Goal: Task Accomplishment & Management: Manage account settings

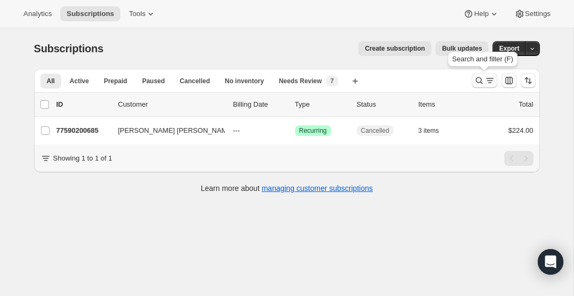
click at [482, 84] on icon "Search and filter results" at bounding box center [479, 80] width 11 height 11
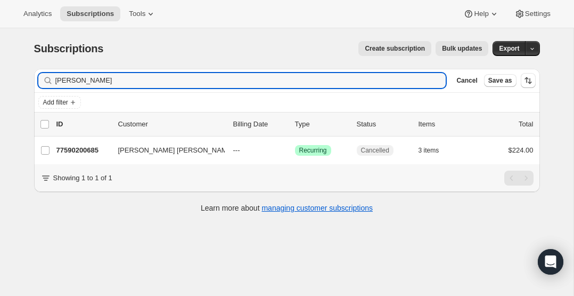
drag, startPoint x: 70, startPoint y: 81, endPoint x: 19, endPoint y: 78, distance: 50.7
click at [19, 78] on div "Subscriptions. This page is ready Subscriptions Create subscription Bulk update…" at bounding box center [287, 176] width 574 height 296
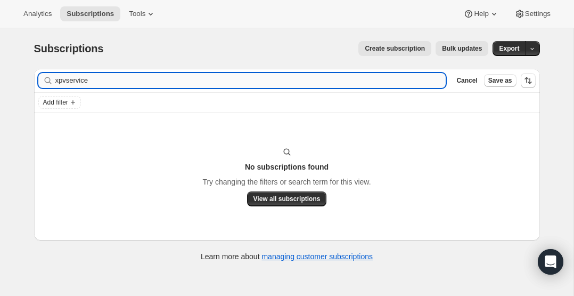
drag, startPoint x: 69, startPoint y: 80, endPoint x: 57, endPoint y: 80, distance: 12.2
click at [57, 80] on input "xpvservice" at bounding box center [250, 80] width 391 height 15
click at [62, 80] on input "xpvservice" at bounding box center [250, 80] width 391 height 15
drag, startPoint x: 67, startPoint y: 80, endPoint x: 53, endPoint y: 80, distance: 13.9
click at [53, 80] on div "xpvservice Clear" at bounding box center [242, 80] width 408 height 15
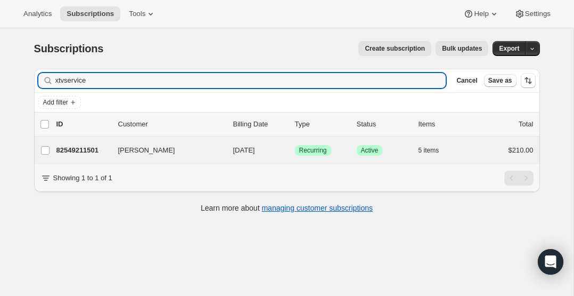
type input "xtvservice"
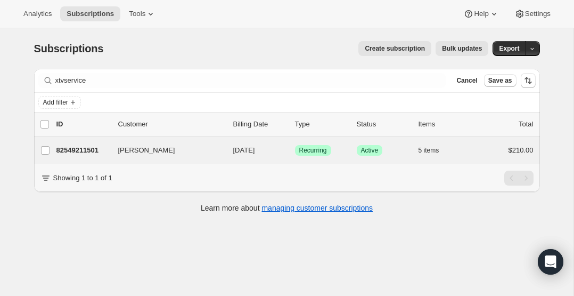
click at [76, 138] on div "Jean Smith 82549211501 Jean Smith 12/19/2025 Success Recurring Success Active 5…" at bounding box center [287, 150] width 506 height 28
click at [78, 143] on div "82549211501 Jean Smith 12/19/2025 Success Recurring Success Active 5 items $210…" at bounding box center [294, 150] width 477 height 15
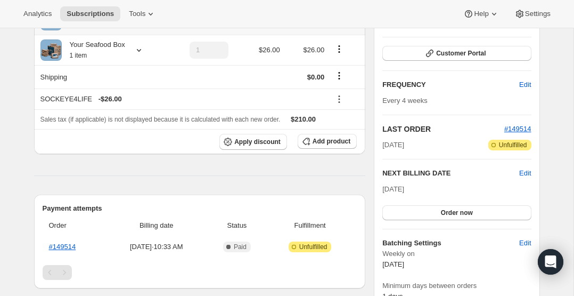
scroll to position [145, 0]
click at [524, 83] on span "Edit" at bounding box center [525, 84] width 12 height 11
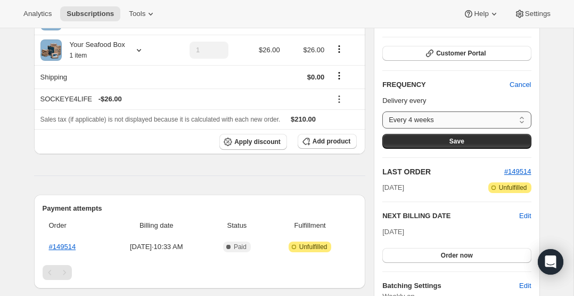
click at [468, 117] on select "Every 4 weeks Every 6 weeks Every 8 weeks Custom..." at bounding box center [456, 119] width 149 height 17
select select "WEEK#8"
click at [382, 111] on select "Every 4 weeks Every 6 weeks Every 8 weeks Custom..." at bounding box center [456, 119] width 149 height 17
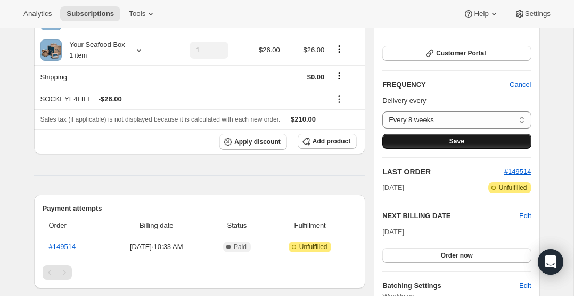
click at [443, 141] on button "Save" at bounding box center [456, 141] width 149 height 15
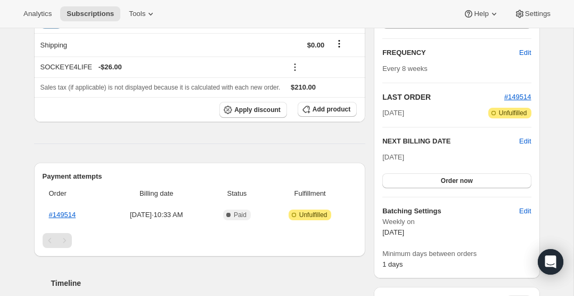
scroll to position [238, 0]
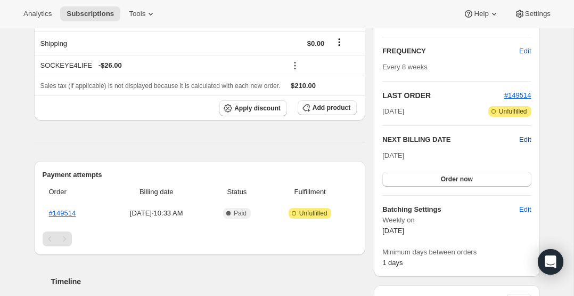
click at [527, 138] on span "Edit" at bounding box center [525, 139] width 12 height 11
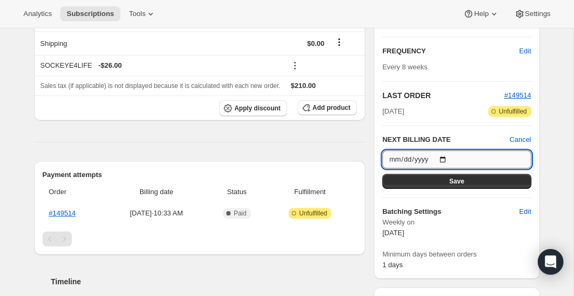
click at [443, 158] on input "2025-12-19" at bounding box center [456, 159] width 149 height 18
type input "2026-01-02"
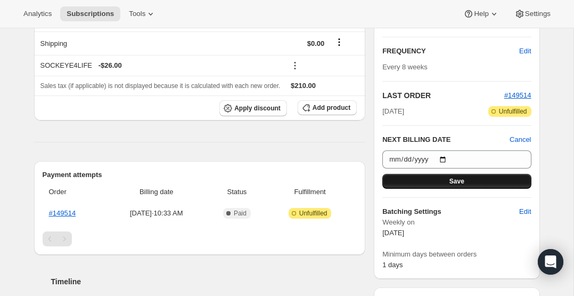
click at [468, 182] on button "Save" at bounding box center [456, 181] width 149 height 15
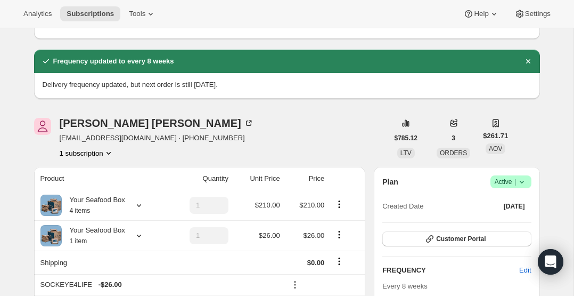
scroll to position [0, 0]
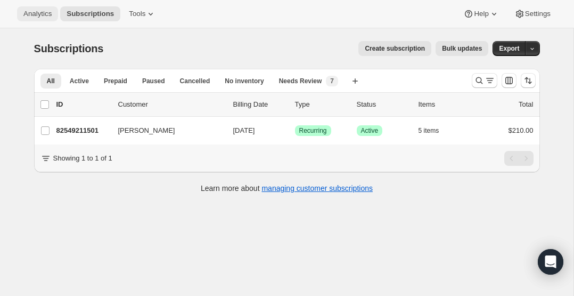
click at [45, 13] on span "Analytics" at bounding box center [37, 14] width 28 height 9
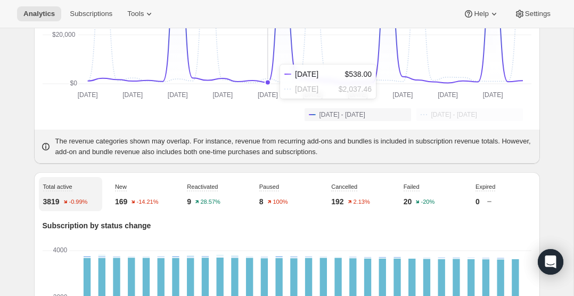
scroll to position [274, 0]
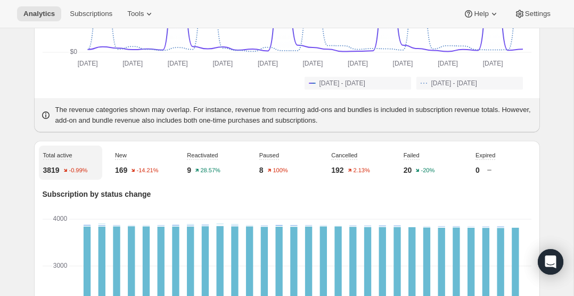
click at [412, 175] on p "20" at bounding box center [408, 170] width 9 height 11
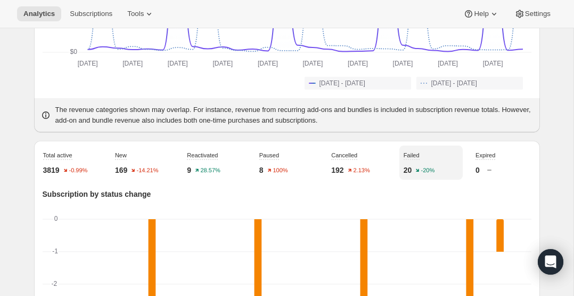
click at [411, 175] on p "20" at bounding box center [408, 170] width 9 height 11
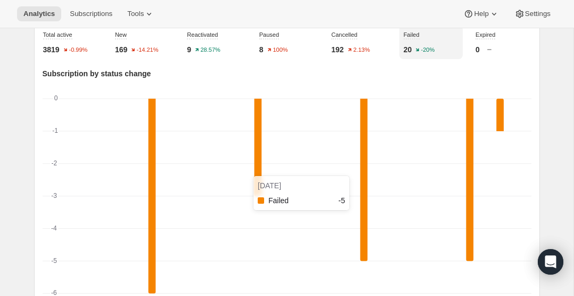
scroll to position [379, 0]
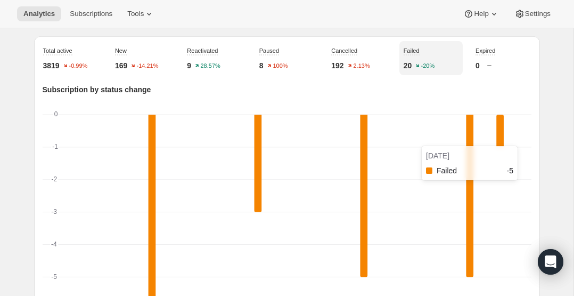
click at [467, 144] on rect "Failed-0 -5" at bounding box center [469, 195] width 7 height 163
click at [471, 131] on rect "Failed-0 -5" at bounding box center [469, 195] width 7 height 163
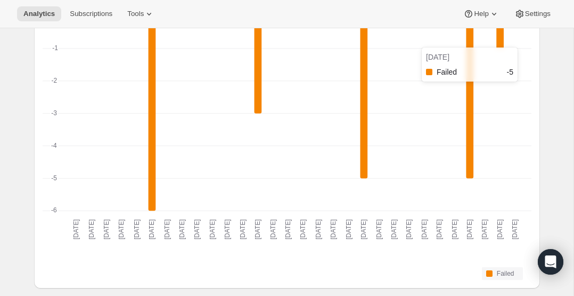
scroll to position [487, 0]
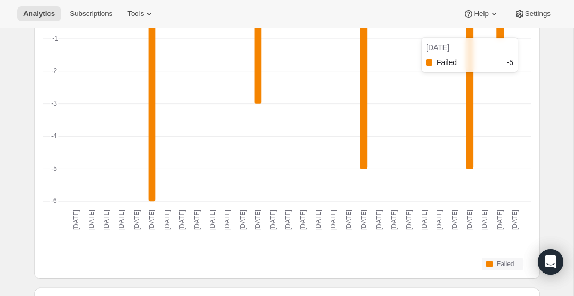
click at [471, 159] on rect "Failed-0 -5" at bounding box center [469, 87] width 7 height 163
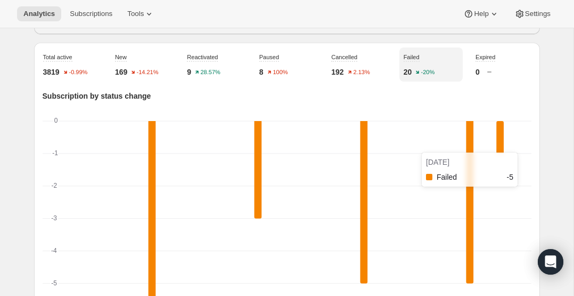
scroll to position [367, 0]
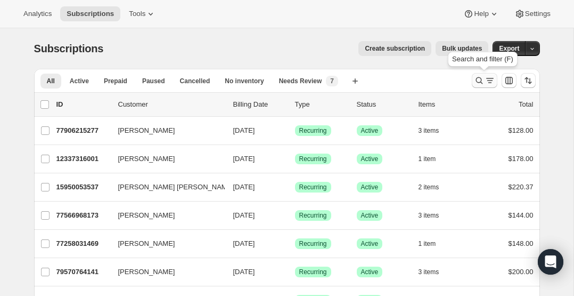
click at [480, 83] on icon "Search and filter results" at bounding box center [479, 80] width 11 height 11
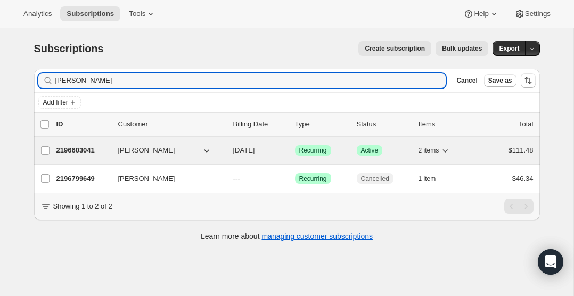
type input "kirkland"
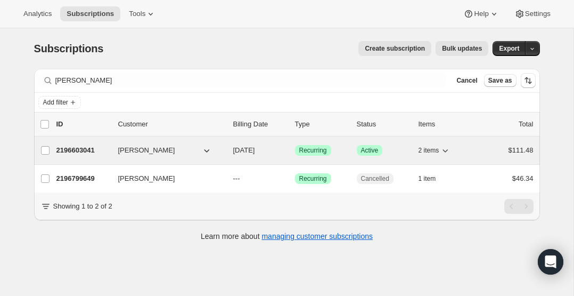
click at [74, 146] on p "2196603041" at bounding box center [82, 150] width 53 height 11
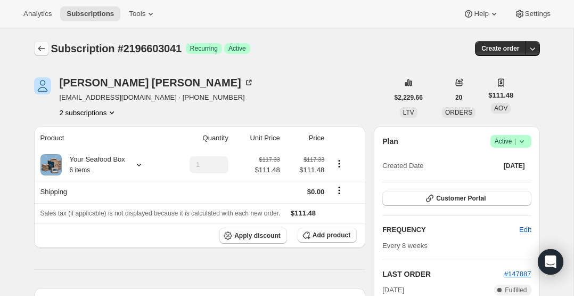
click at [39, 43] on button "Subscriptions" at bounding box center [41, 48] width 15 height 15
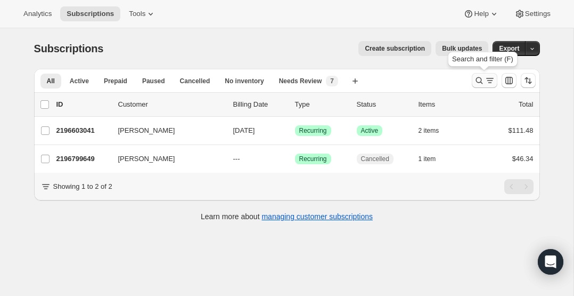
click at [476, 84] on icon "Search and filter results" at bounding box center [479, 80] width 11 height 11
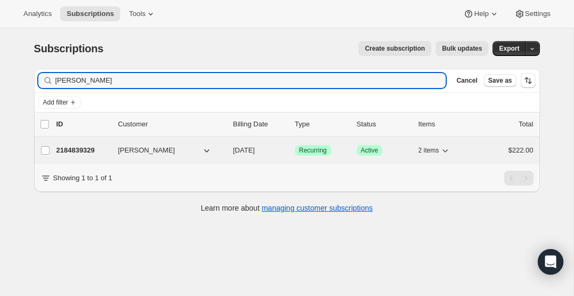
type input "karen@thelyons"
click at [69, 151] on p "2184839329" at bounding box center [82, 150] width 53 height 11
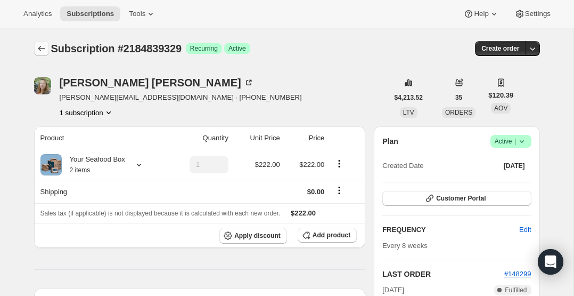
click at [45, 48] on icon "Subscriptions" at bounding box center [41, 48] width 11 height 11
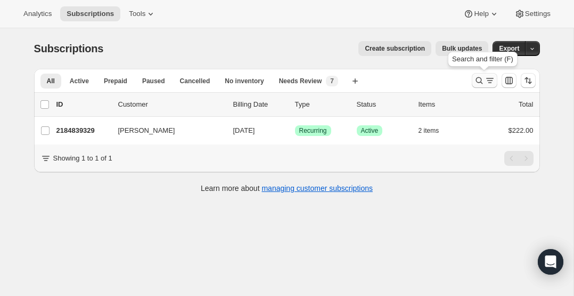
click at [476, 79] on icon "Search and filter results" at bounding box center [479, 80] width 11 height 11
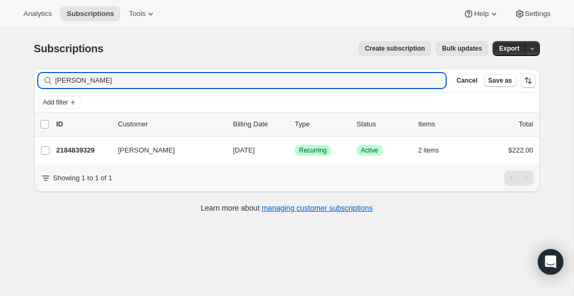
drag, startPoint x: 104, startPoint y: 79, endPoint x: 15, endPoint y: 76, distance: 89.5
click at [15, 76] on div "Subscriptions. This page is ready Subscriptions Create subscription Bulk update…" at bounding box center [287, 176] width 574 height 296
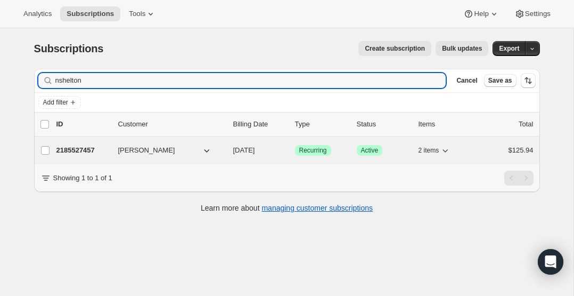
type input "nshelton"
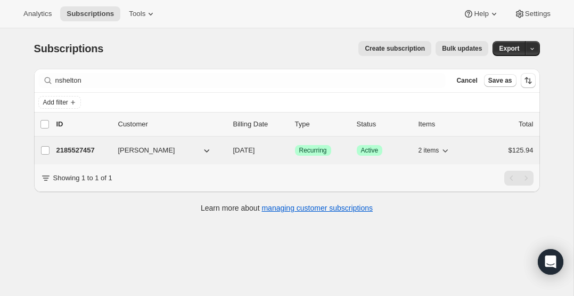
click at [95, 145] on p "2185527457" at bounding box center [82, 150] width 53 height 11
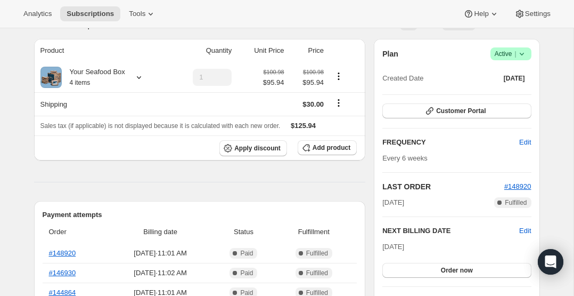
scroll to position [80, 0]
